Goal: Information Seeking & Learning: Learn about a topic

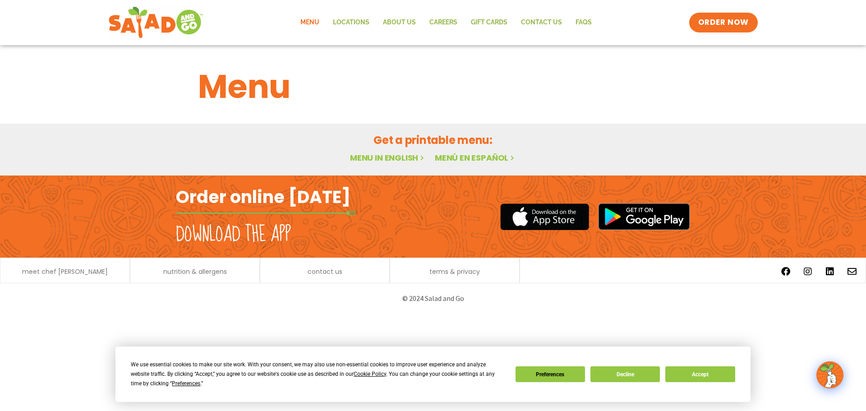
click at [313, 18] on link "Menu" at bounding box center [309, 22] width 32 height 21
drag, startPoint x: 691, startPoint y: 374, endPoint x: 634, endPoint y: 360, distance: 58.9
click at [692, 374] on button "Accept" at bounding box center [699, 374] width 69 height 16
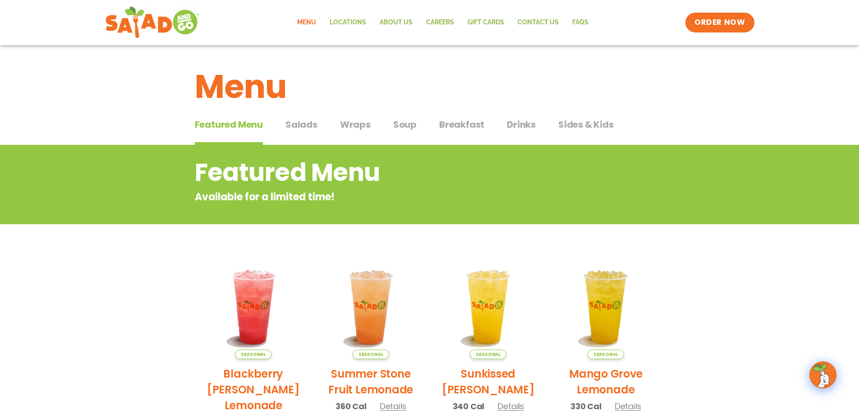
click at [296, 123] on span "Salads" at bounding box center [301, 125] width 32 height 14
